Goal: Communication & Community: Answer question/provide support

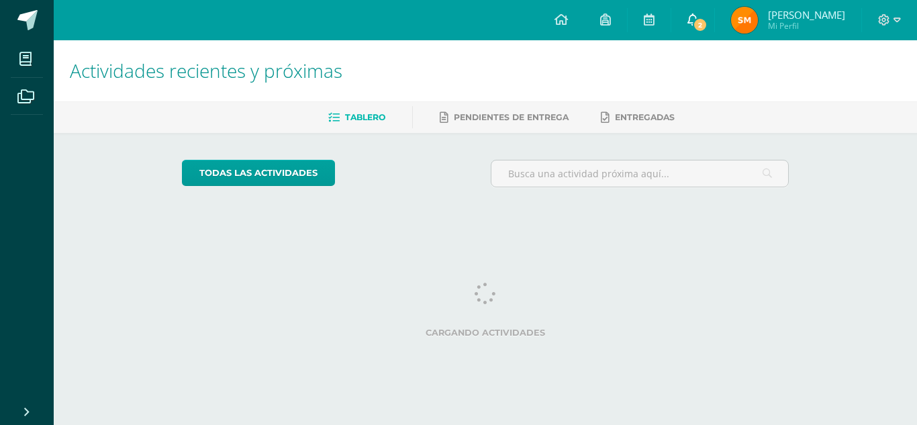
click at [698, 13] on icon at bounding box center [692, 19] width 11 height 12
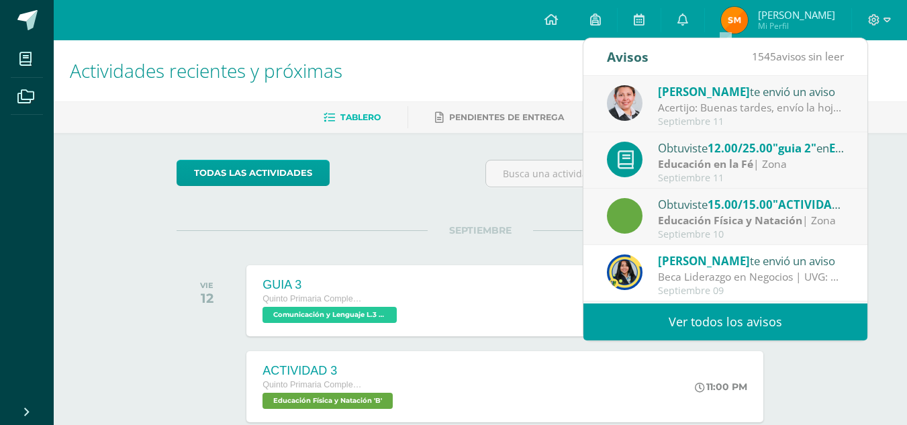
click at [798, 101] on div "Acertijo: Buenas tardes, envío la hoja con el ejercicio de pensamiento lógico q…" at bounding box center [751, 107] width 187 height 15
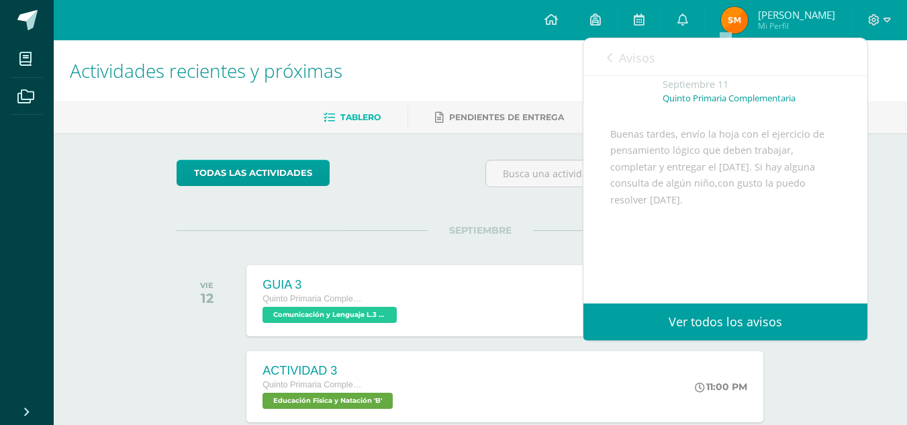
scroll to position [148, 0]
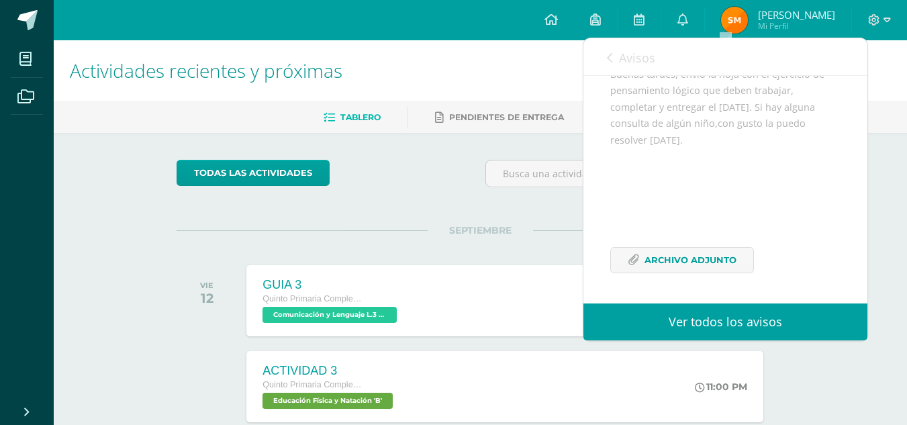
click at [632, 58] on span "Avisos" at bounding box center [637, 58] width 36 height 16
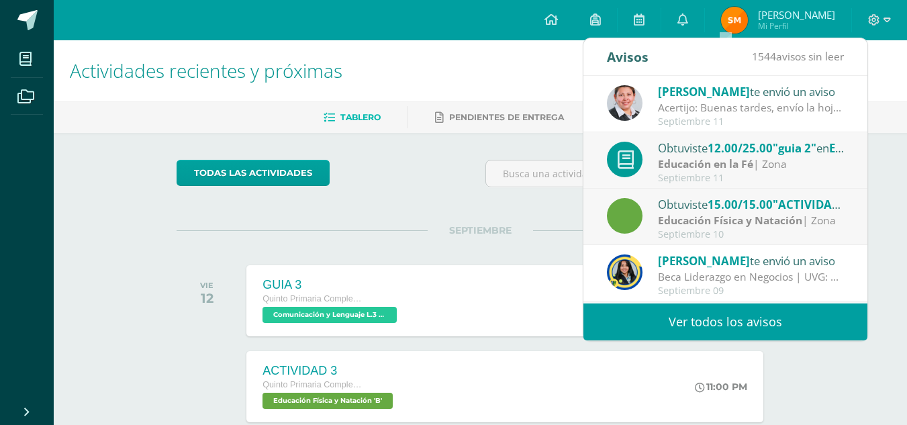
click at [777, 170] on div "Educación en la Fé | Zona" at bounding box center [751, 163] width 187 height 15
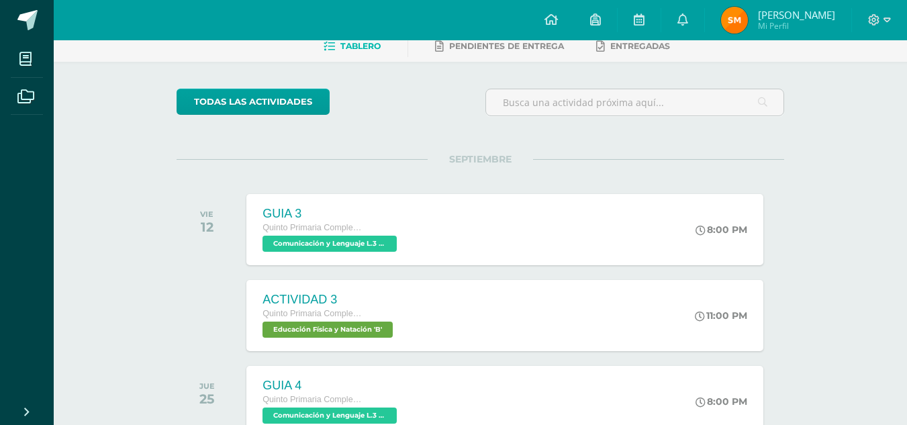
scroll to position [83, 0]
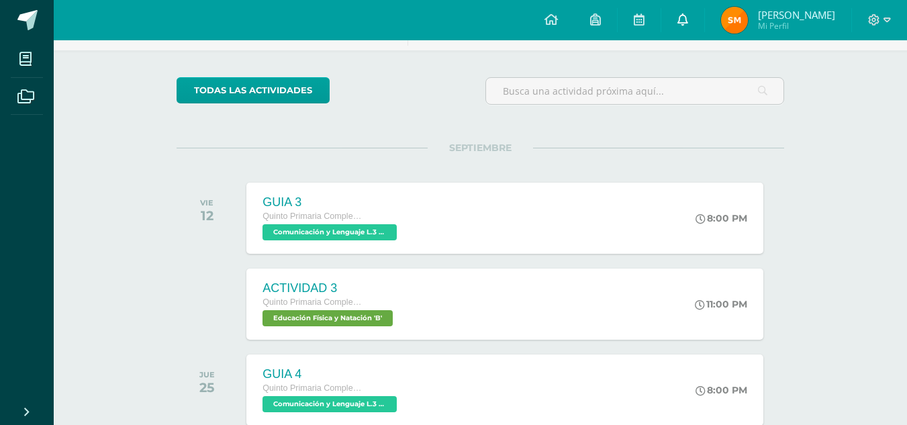
click at [688, 22] on icon at bounding box center [682, 19] width 11 height 12
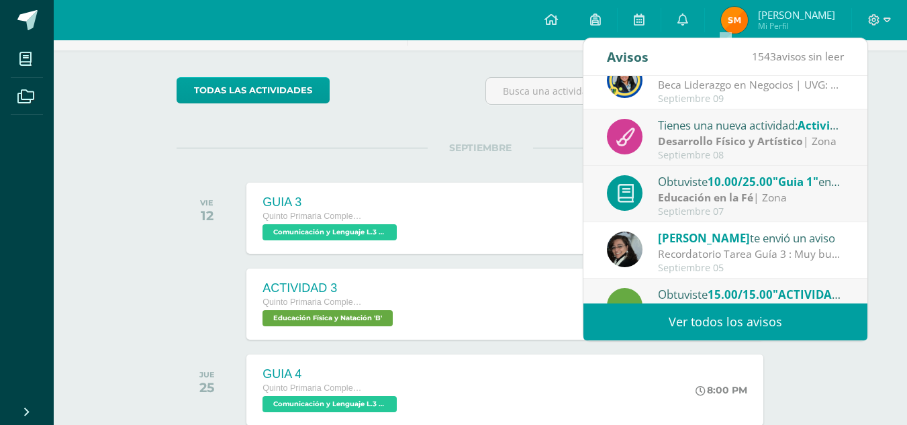
scroll to position [223, 0]
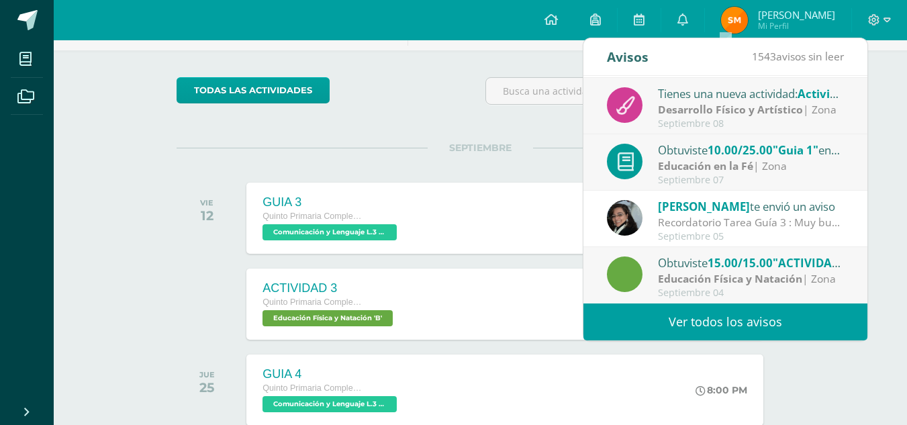
click at [684, 211] on span "[PERSON_NAME]" at bounding box center [704, 206] width 92 height 15
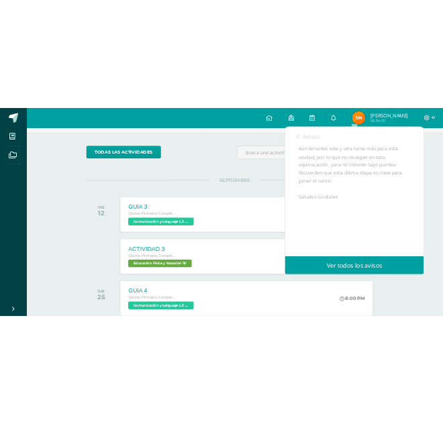
scroll to position [473, 0]
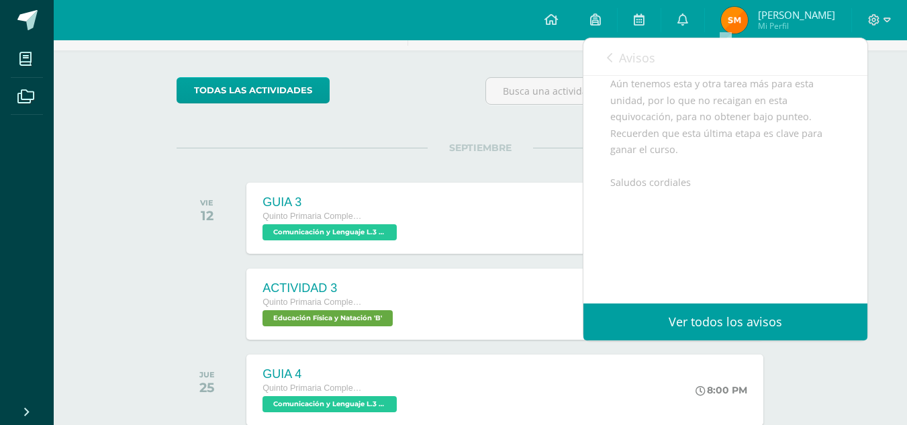
click at [597, 55] on div "Avisos 1543 avisos sin leer Avisos" at bounding box center [725, 57] width 284 height 38
click at [617, 44] on link "Avisos" at bounding box center [631, 57] width 48 height 38
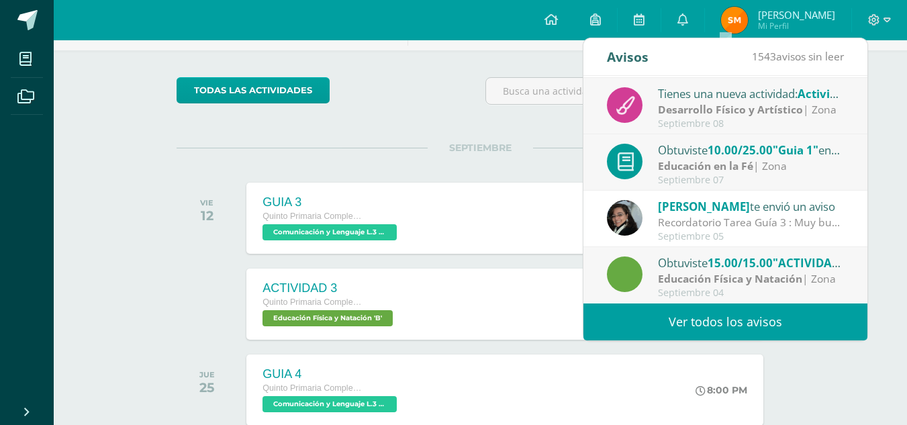
scroll to position [0, 0]
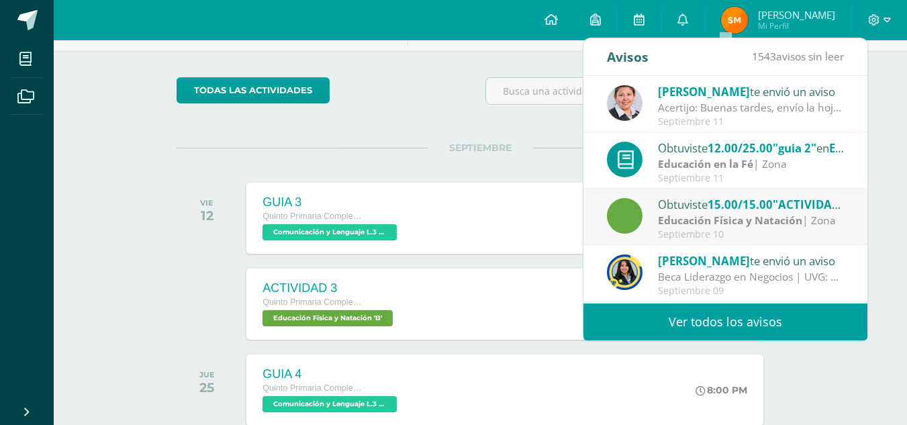
drag, startPoint x: 736, startPoint y: 114, endPoint x: 783, endPoint y: 103, distance: 48.8
click at [783, 103] on div "Acertijo: Buenas tardes, envío la hoja con el ejercicio de pensamiento lógico q…" at bounding box center [751, 107] width 187 height 15
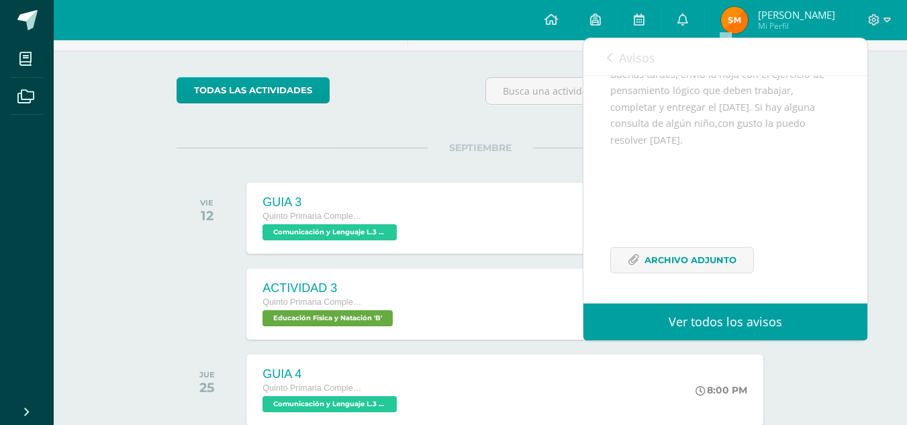
scroll to position [148, 0]
click at [724, 108] on div "[PERSON_NAME] te envió un aviso: Acertijo [DATE] Quinto Primaria Complementaria…" at bounding box center [725, 131] width 284 height 343
click at [674, 253] on span "Archivo Adjunto" at bounding box center [690, 260] width 92 height 25
click at [728, 258] on span "Archivo Adjunto" at bounding box center [690, 260] width 92 height 25
